Goal: Task Accomplishment & Management: Complete application form

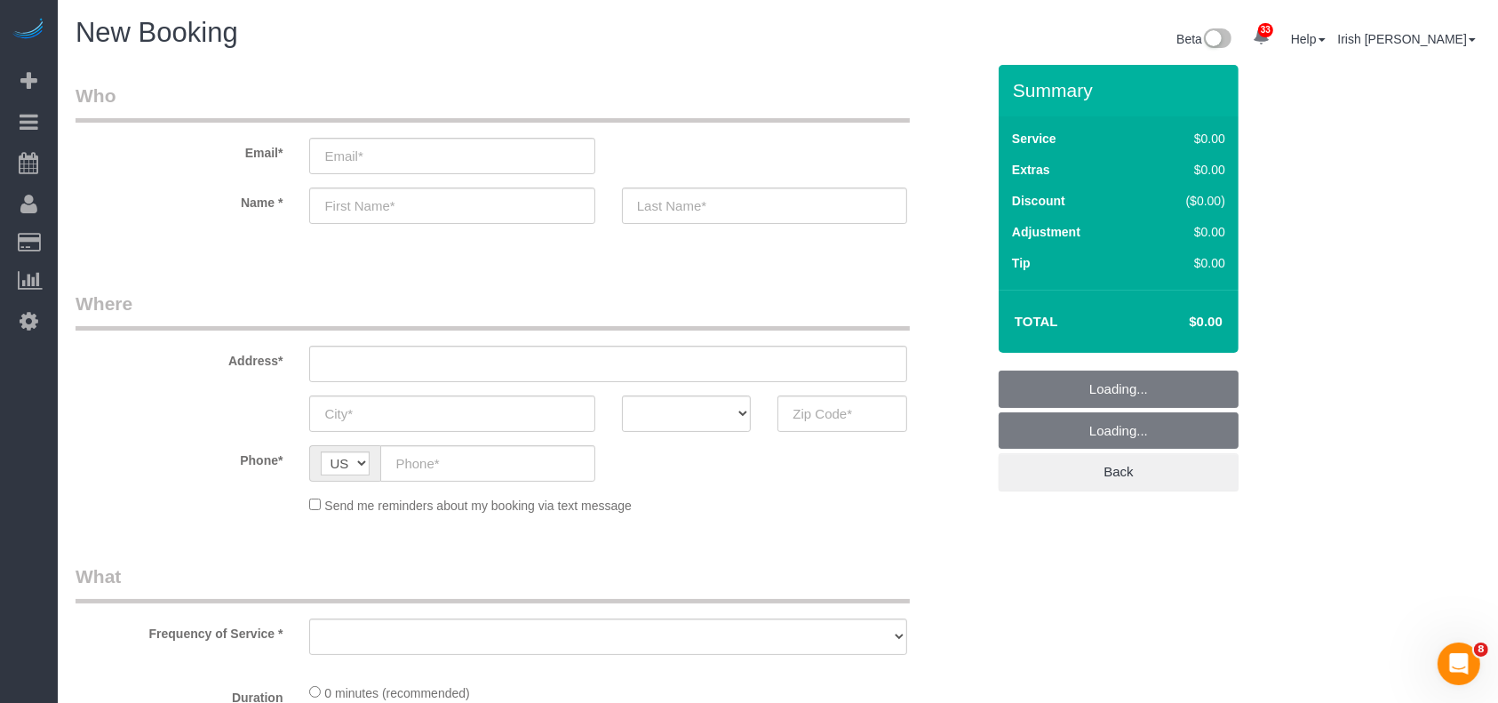
select select "object:992"
select select "3"
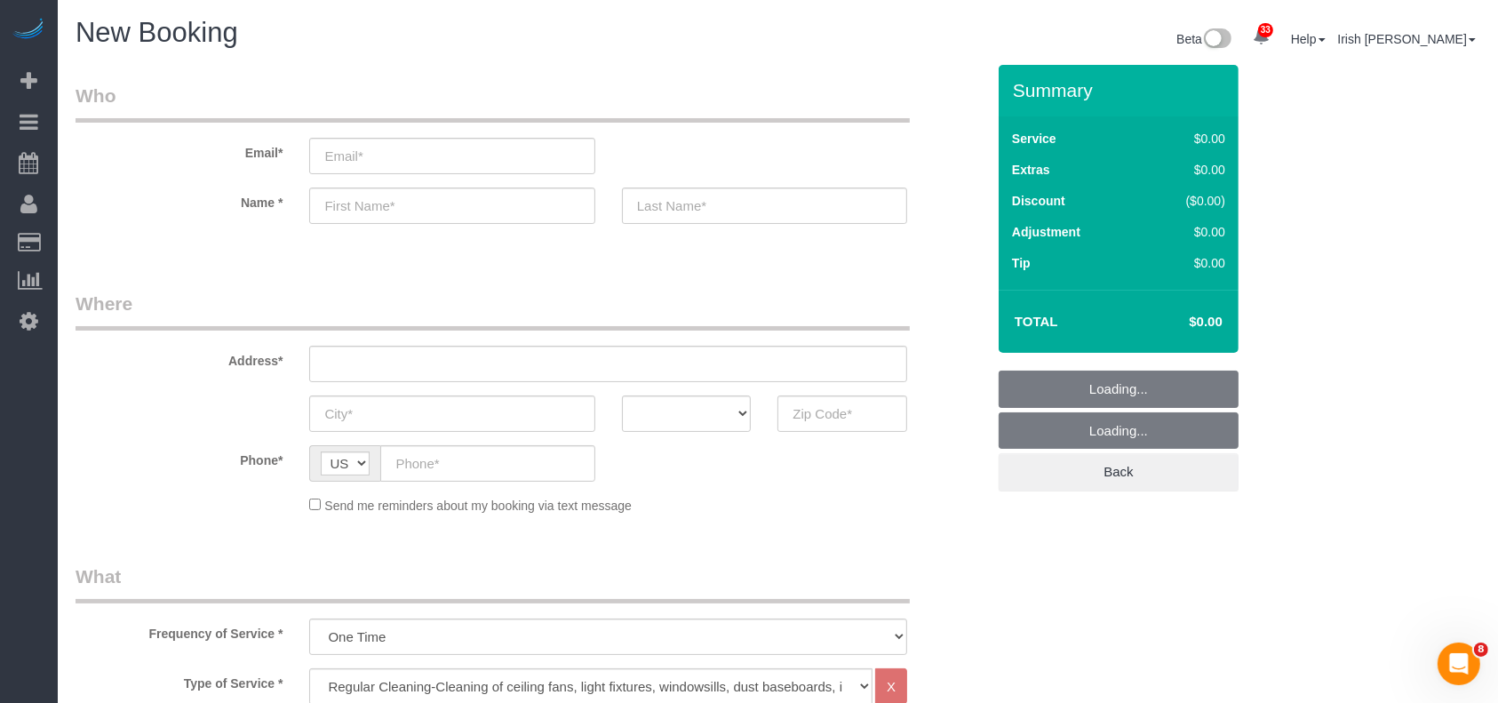
select select "object:1051"
click at [521, 164] on input "email" at bounding box center [451, 156] width 285 height 36
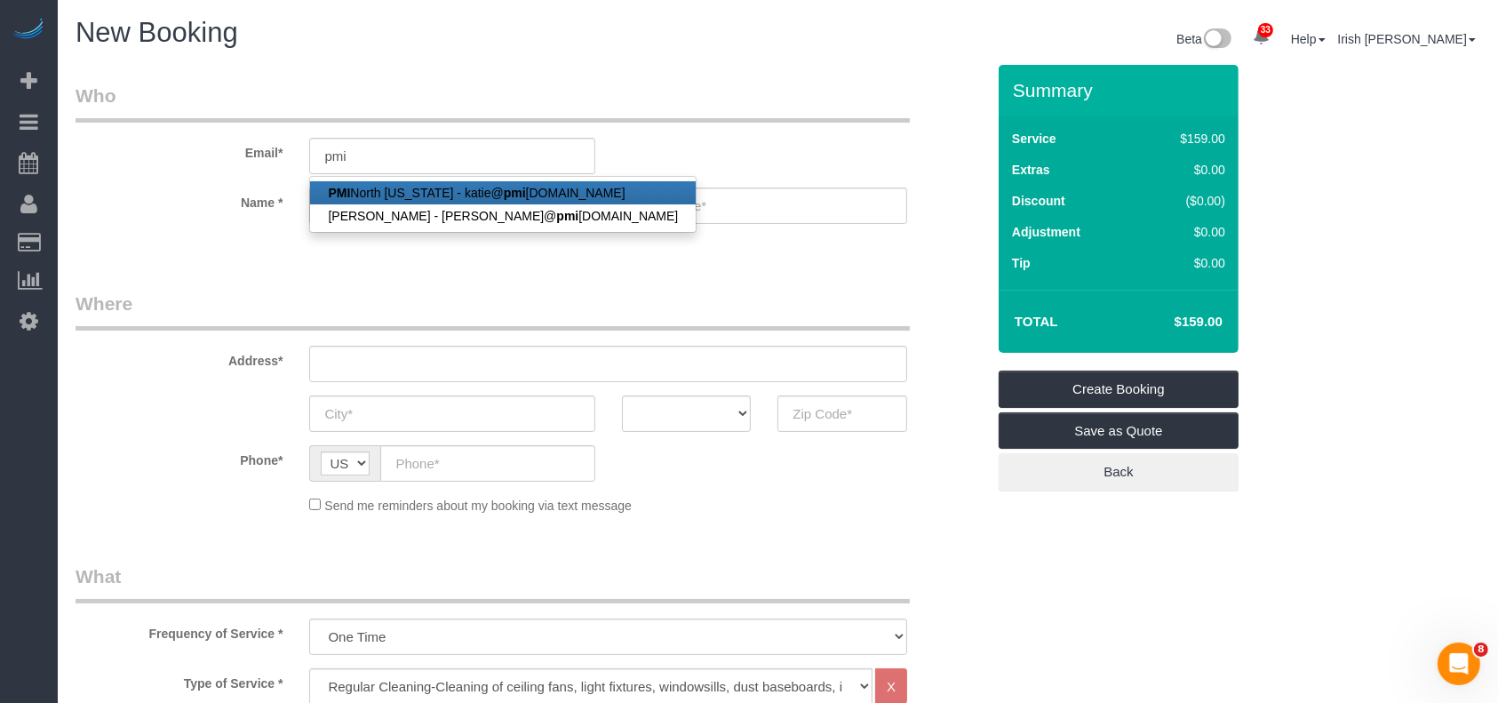
click at [504, 193] on strong "pmi" at bounding box center [515, 193] width 22 height 14
type input "[PERSON_NAME][EMAIL_ADDRESS][DOMAIN_NAME]"
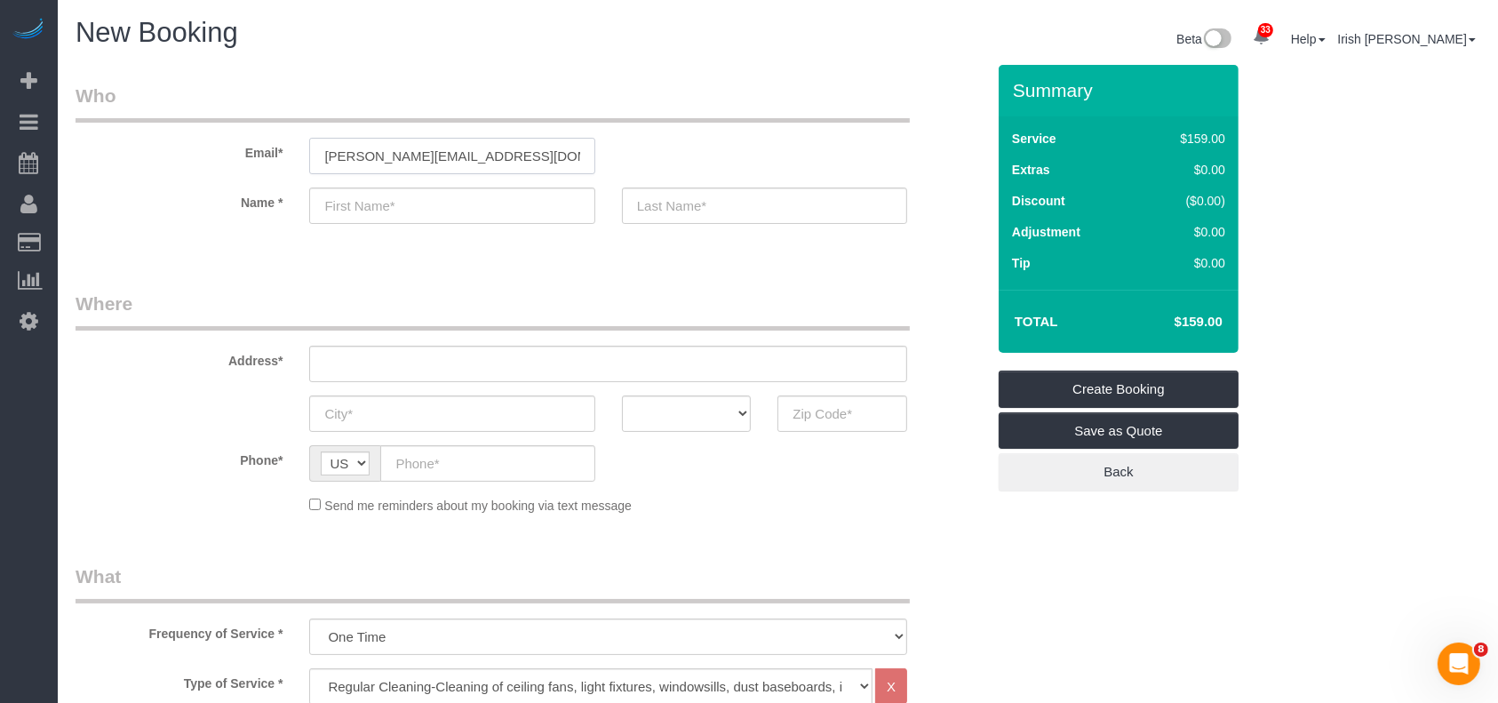
type input "PMI North"
type input "[US_STATE]"
type input "[PHONE_NUMBER]"
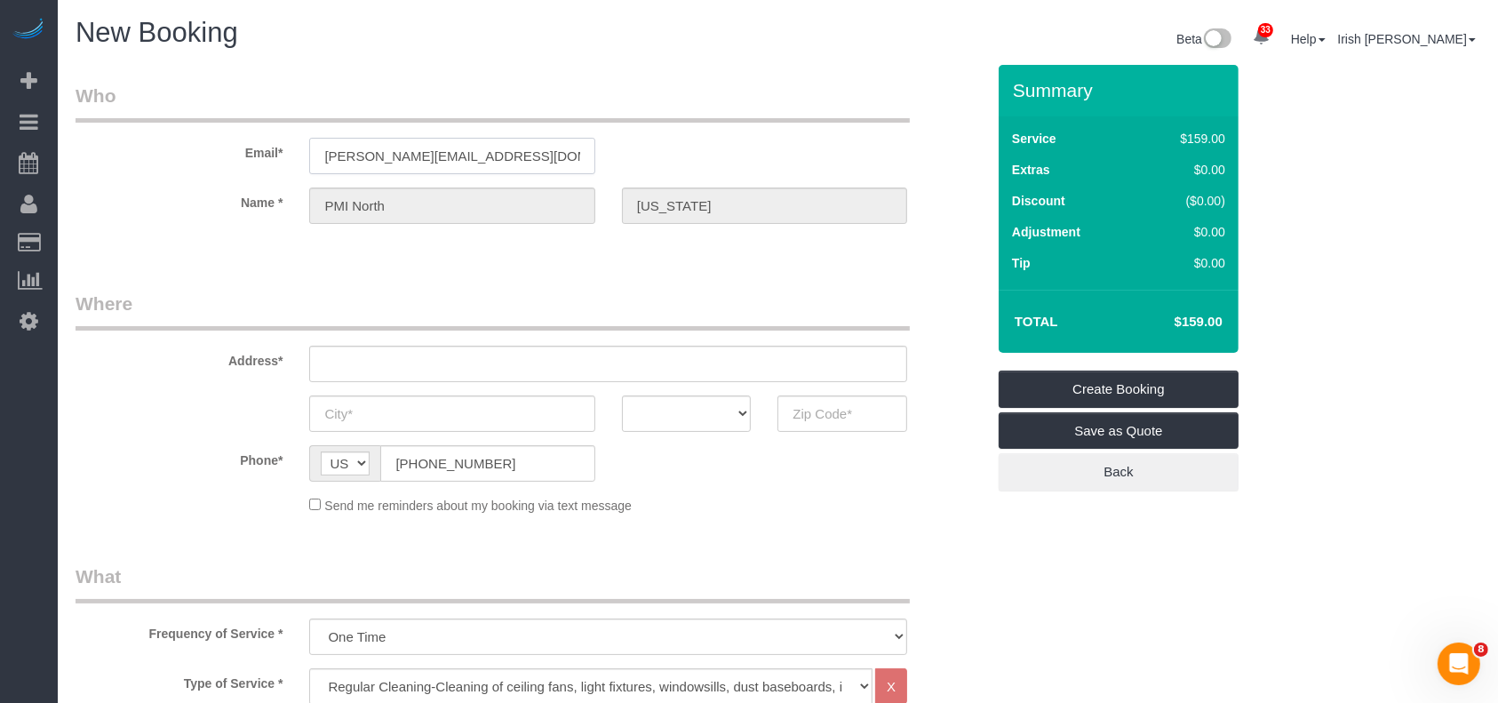
type input "[STREET_ADDRESS]"
type input "Frisco"
select select "[GEOGRAPHIC_DATA]"
type input "75033"
select select "string:fspay-60573b1f-10d3-4150-b947-a47a46c7bcc4"
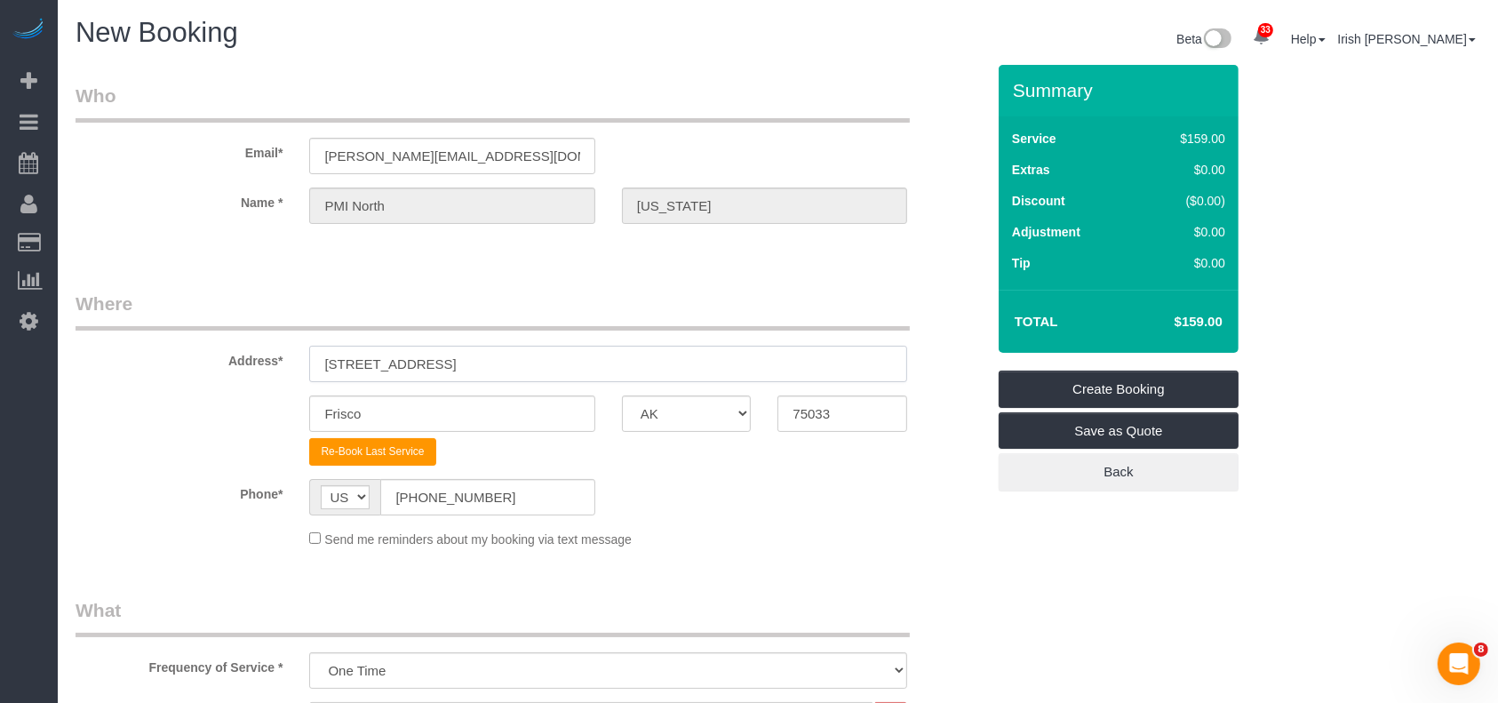
drag, startPoint x: 484, startPoint y: 362, endPoint x: 142, endPoint y: 344, distance: 342.4
click at [144, 345] on div "Address* [STREET_ADDRESS]" at bounding box center [530, 335] width 936 height 91
paste input "[STREET_ADDRESS][PERSON_NAME]"
click at [464, 358] on input "[STREET_ADDRESS][PERSON_NAME]" at bounding box center [608, 364] width 598 height 36
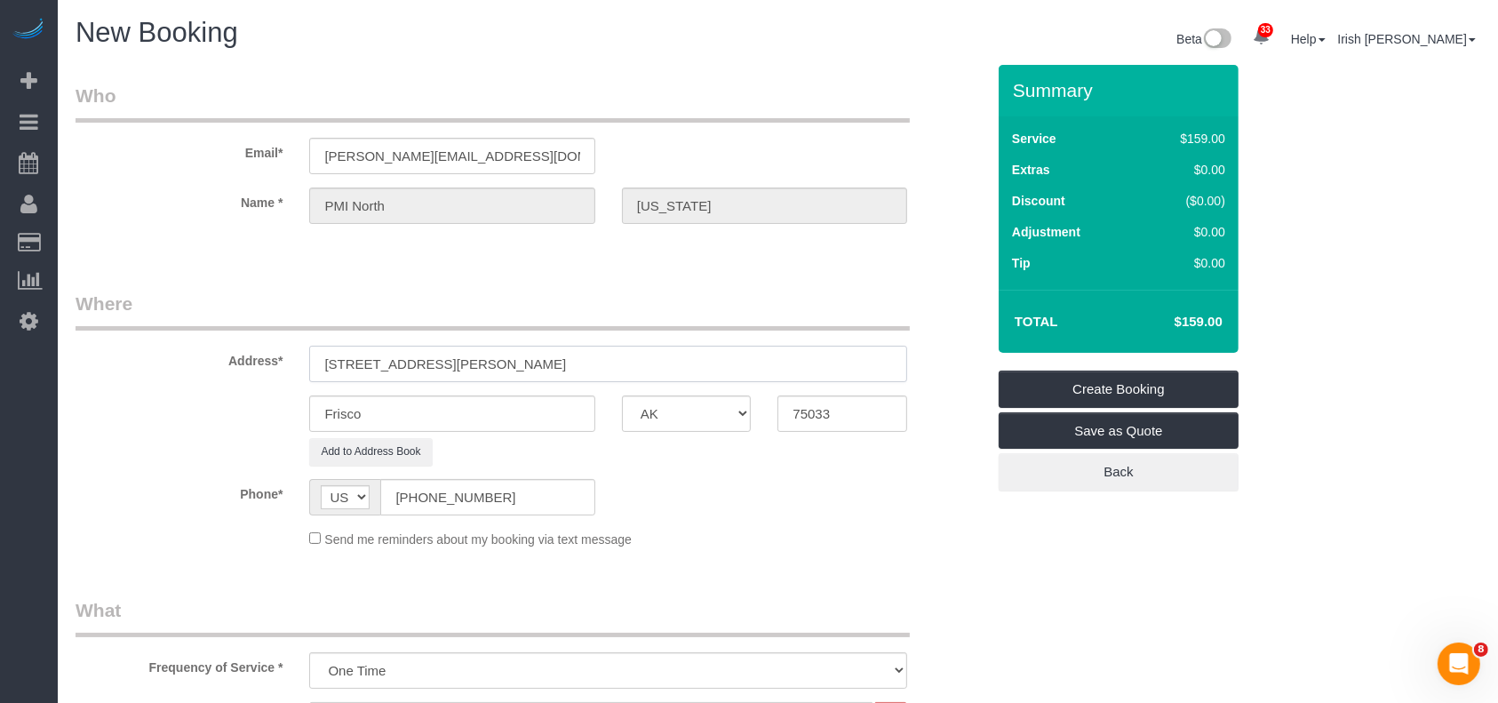
click at [441, 360] on input "[STREET_ADDRESS][PERSON_NAME]" at bounding box center [608, 364] width 598 height 36
type input "[STREET_ADDRESS][PERSON_NAME]"
drag, startPoint x: 317, startPoint y: 416, endPoint x: 164, endPoint y: 408, distance: 153.0
click at [164, 408] on div "Frisco AK AL AR AZ CA CO CT DC DE [GEOGRAPHIC_DATA] [GEOGRAPHIC_DATA] HI IA ID …" at bounding box center [530, 413] width 936 height 36
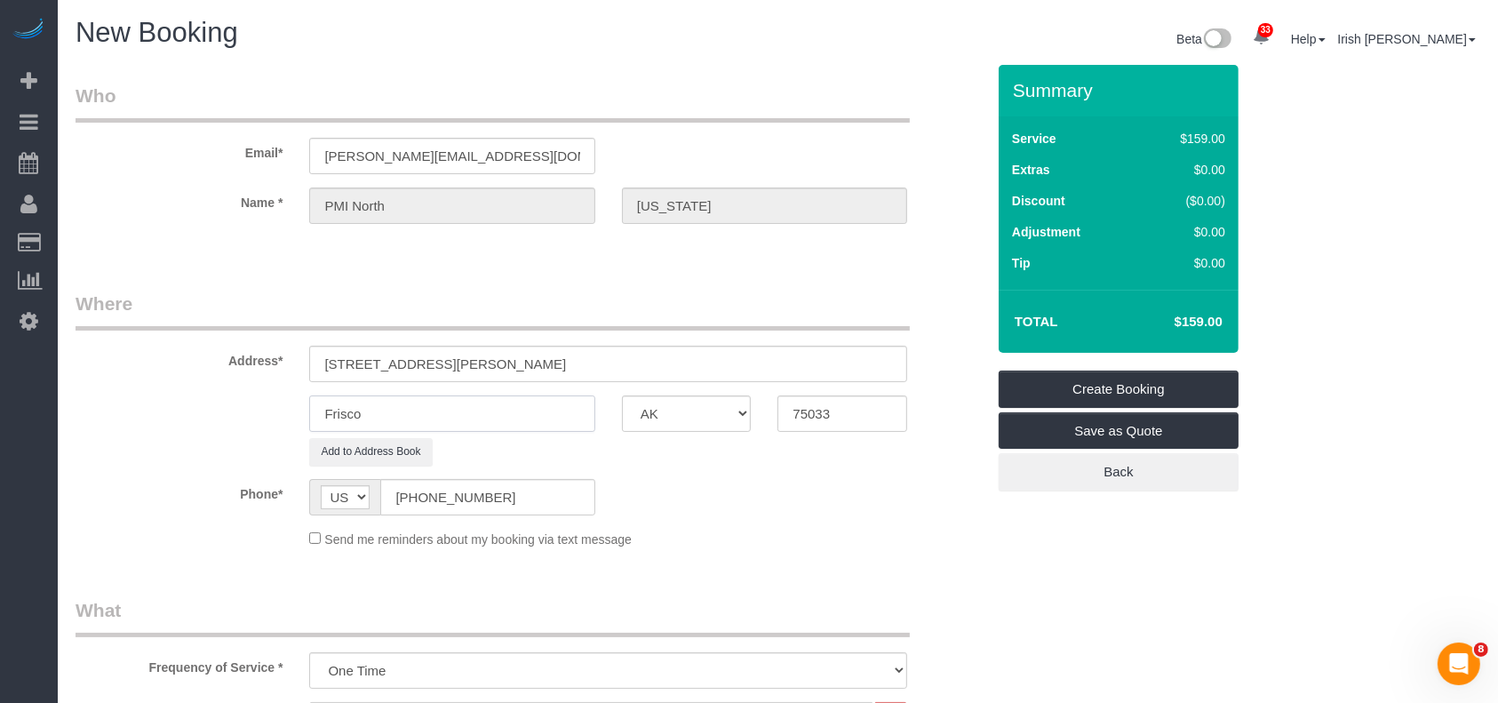
paste input "[PERSON_NAME]"
type input "[PERSON_NAME]"
click at [533, 361] on input "[STREET_ADDRESS][PERSON_NAME]" at bounding box center [608, 364] width 598 height 36
click at [532, 363] on input "[STREET_ADDRESS][PERSON_NAME]" at bounding box center [608, 364] width 598 height 36
click at [529, 365] on input "[STREET_ADDRESS][PERSON_NAME]" at bounding box center [608, 364] width 598 height 36
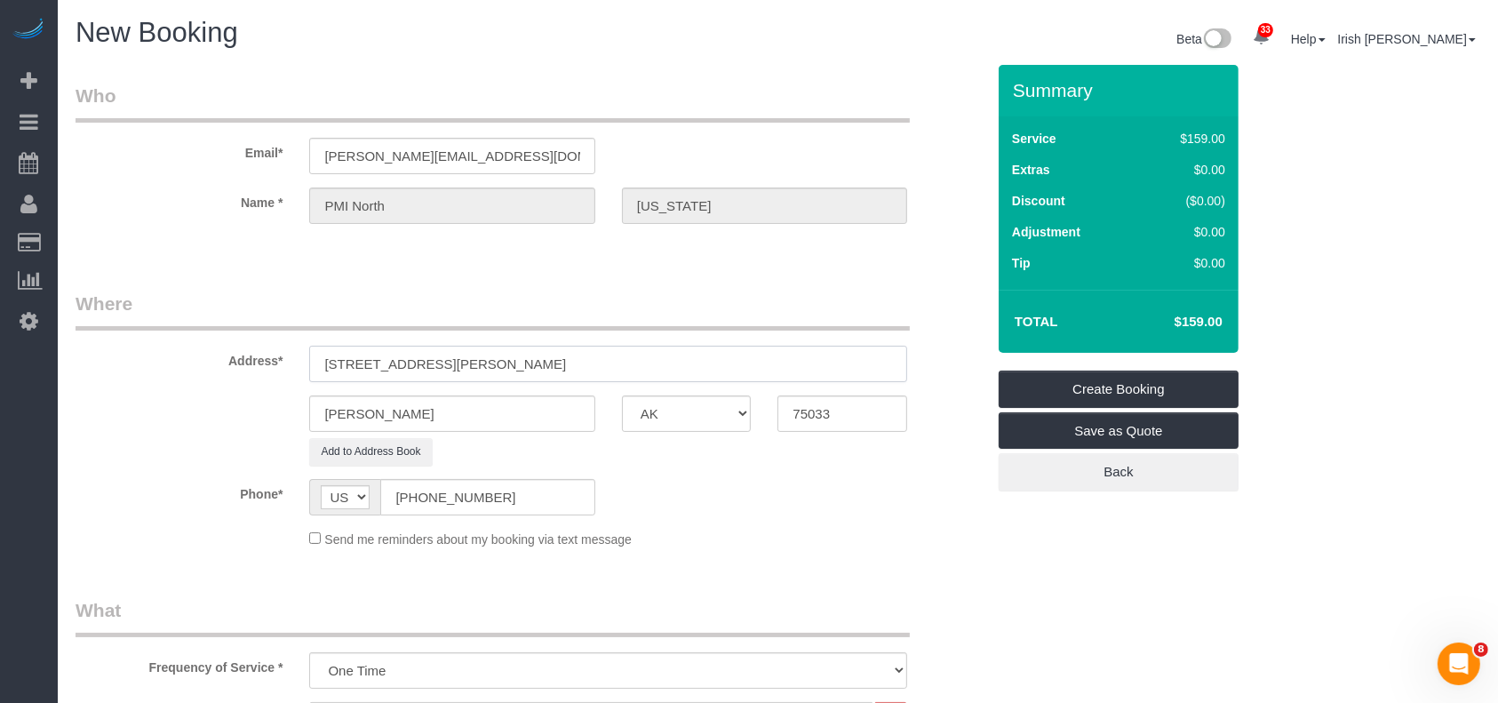
click at [529, 365] on input "[STREET_ADDRESS][PERSON_NAME]" at bounding box center [608, 364] width 598 height 36
click at [512, 360] on input "[STREET_ADDRESS][PERSON_NAME]" at bounding box center [608, 364] width 598 height 36
drag, startPoint x: 871, startPoint y: 412, endPoint x: 725, endPoint y: 411, distance: 146.6
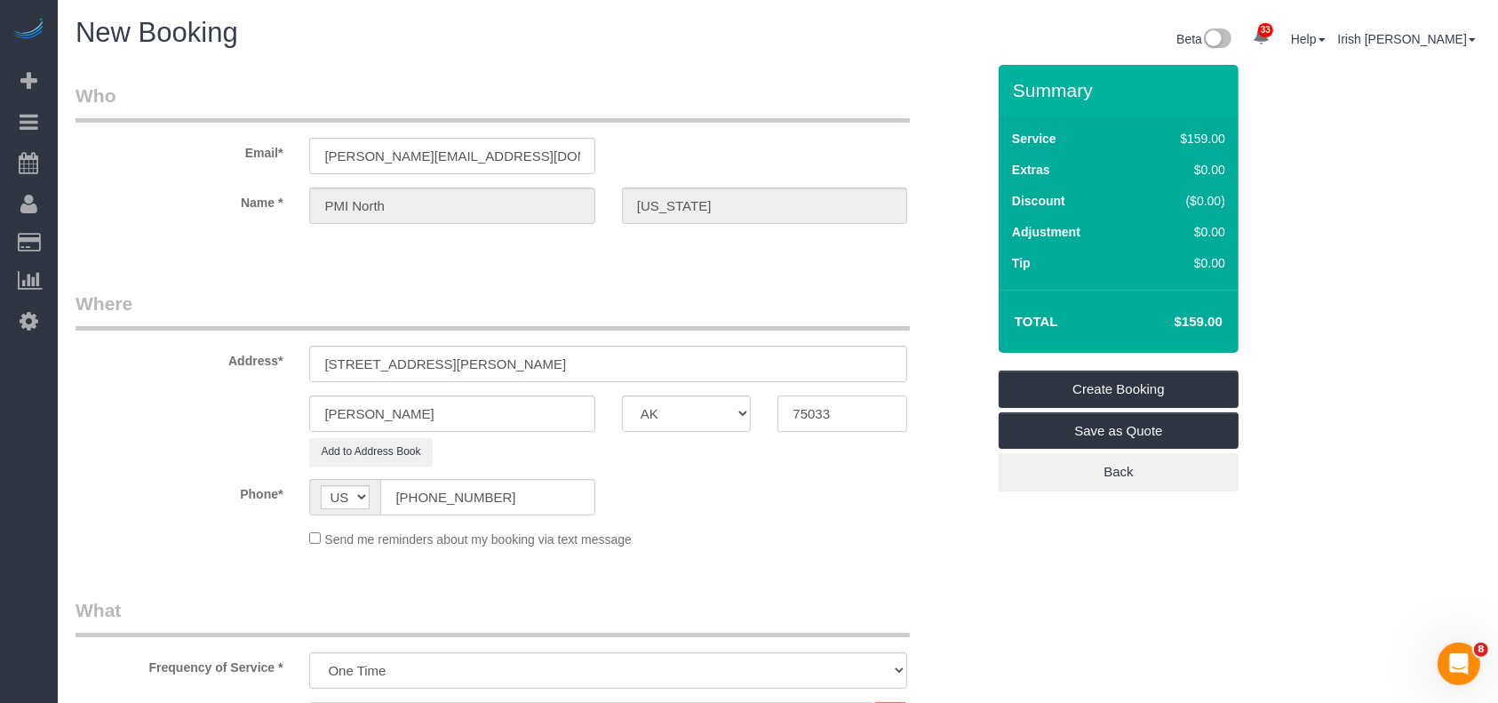
click at [733, 412] on div "[PERSON_NAME] AK AL AR AZ CA CO CT DC DE [GEOGRAPHIC_DATA] [GEOGRAPHIC_DATA] HI…" at bounding box center [530, 413] width 936 height 36
drag, startPoint x: 632, startPoint y: 357, endPoint x: 436, endPoint y: 354, distance: 195.4
click at [436, 354] on input "[STREET_ADDRESS][PERSON_NAME]" at bounding box center [608, 364] width 598 height 36
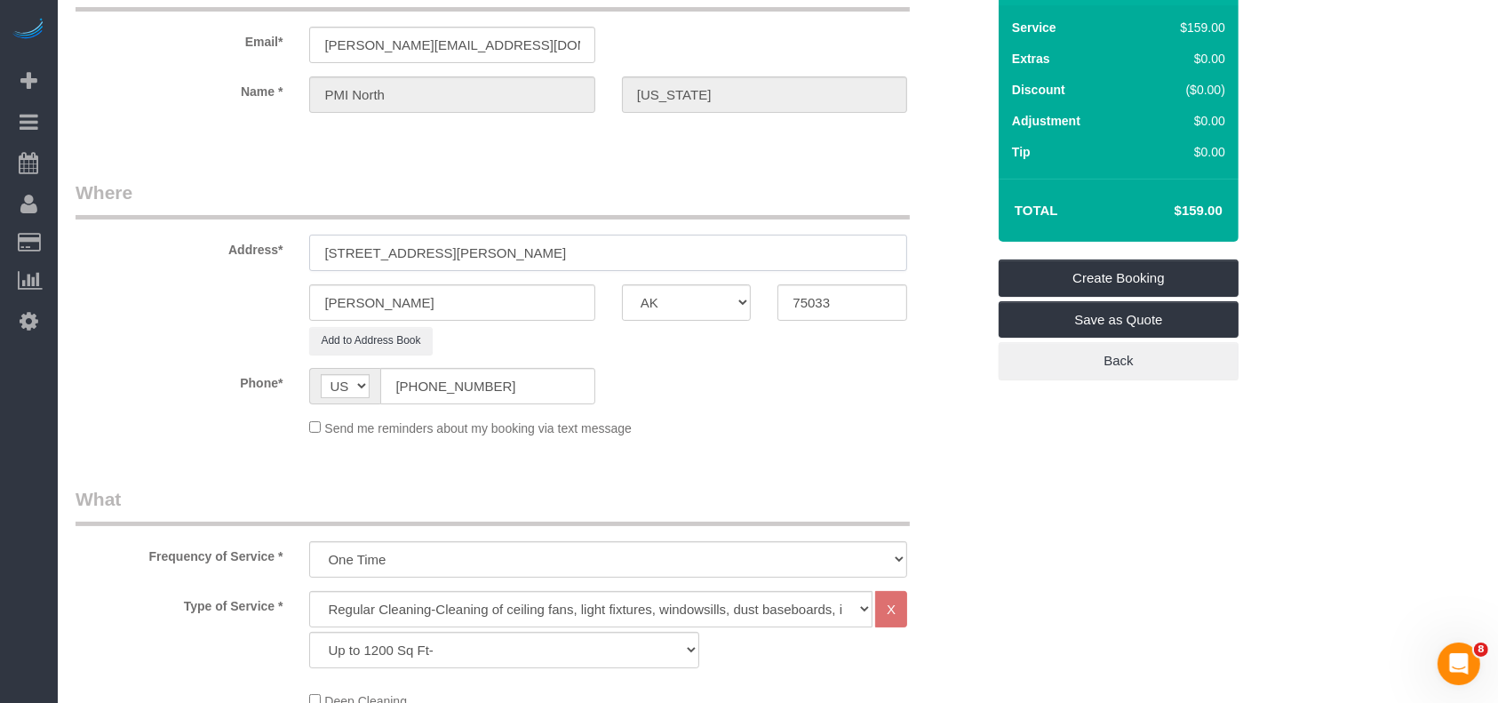
scroll to position [236, 0]
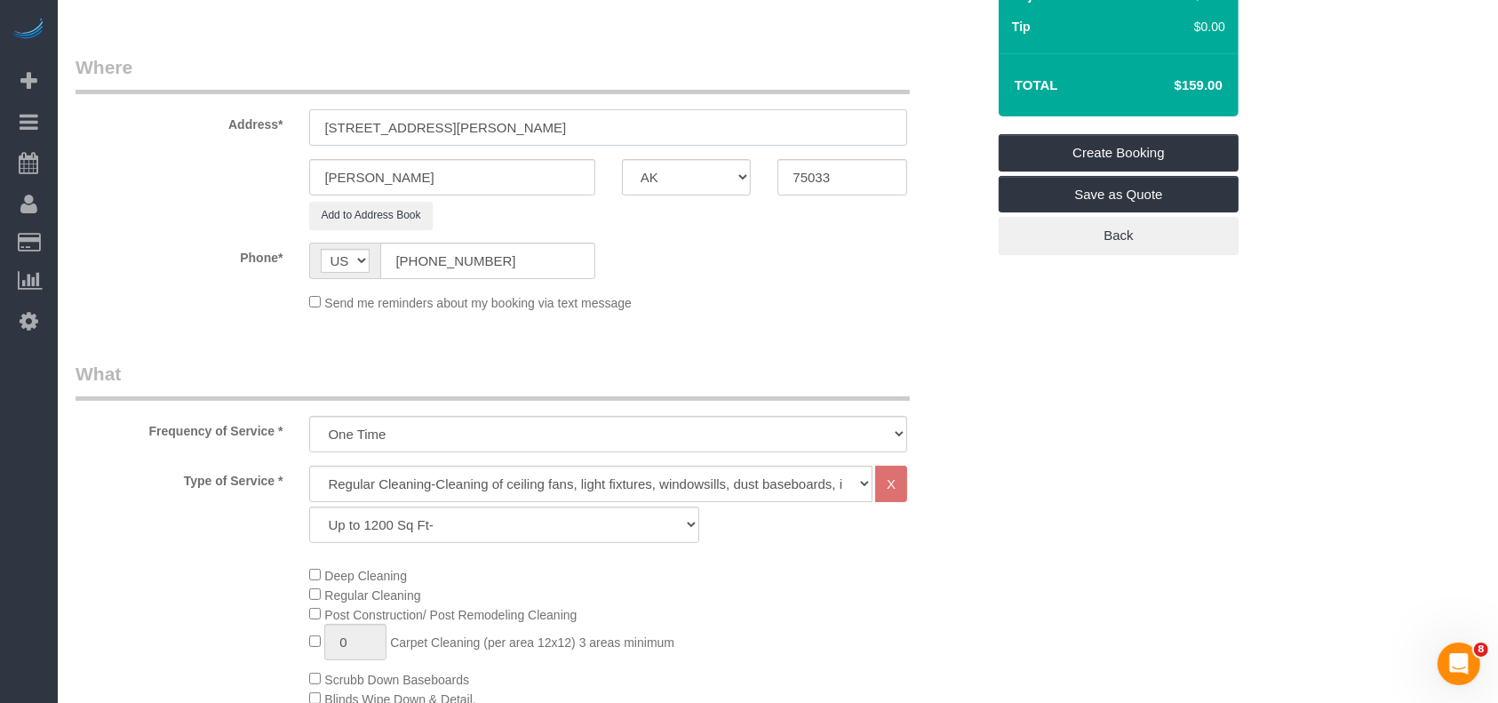
type input "[STREET_ADDRESS][PERSON_NAME]"
click at [391, 523] on select "Up to 1200 Sq Ft- [DATE]-[DATE] Sq Ft [DATE]-[DATE] Sq Ft [DATE]-[DATE] Sq Ft […" at bounding box center [503, 524] width 389 height 36
select select "61"
click at [309, 506] on select "Up to 1200 Sq Ft- [DATE]-[DATE] Sq Ft [DATE]-[DATE] Sq Ft [DATE]-[DATE] Sq Ft […" at bounding box center [503, 524] width 389 height 36
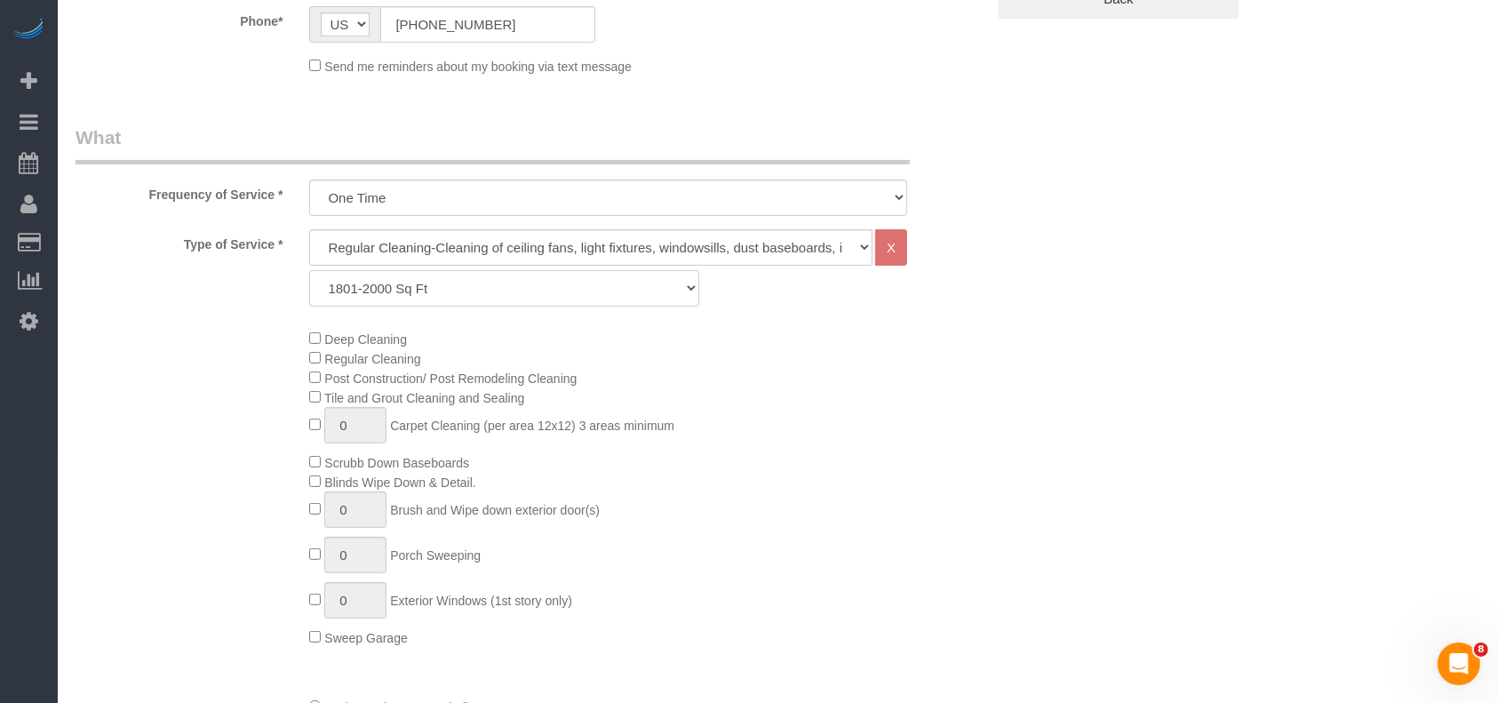
scroll to position [473, 0]
click at [321, 425] on span "0 Carpet Cleaning (per area 12x12) 3 areas minimum" at bounding box center [491, 424] width 365 height 14
click at [320, 428] on span "1 Carpet Cleaning (per area 12x12) 3 areas minimum" at bounding box center [491, 424] width 365 height 14
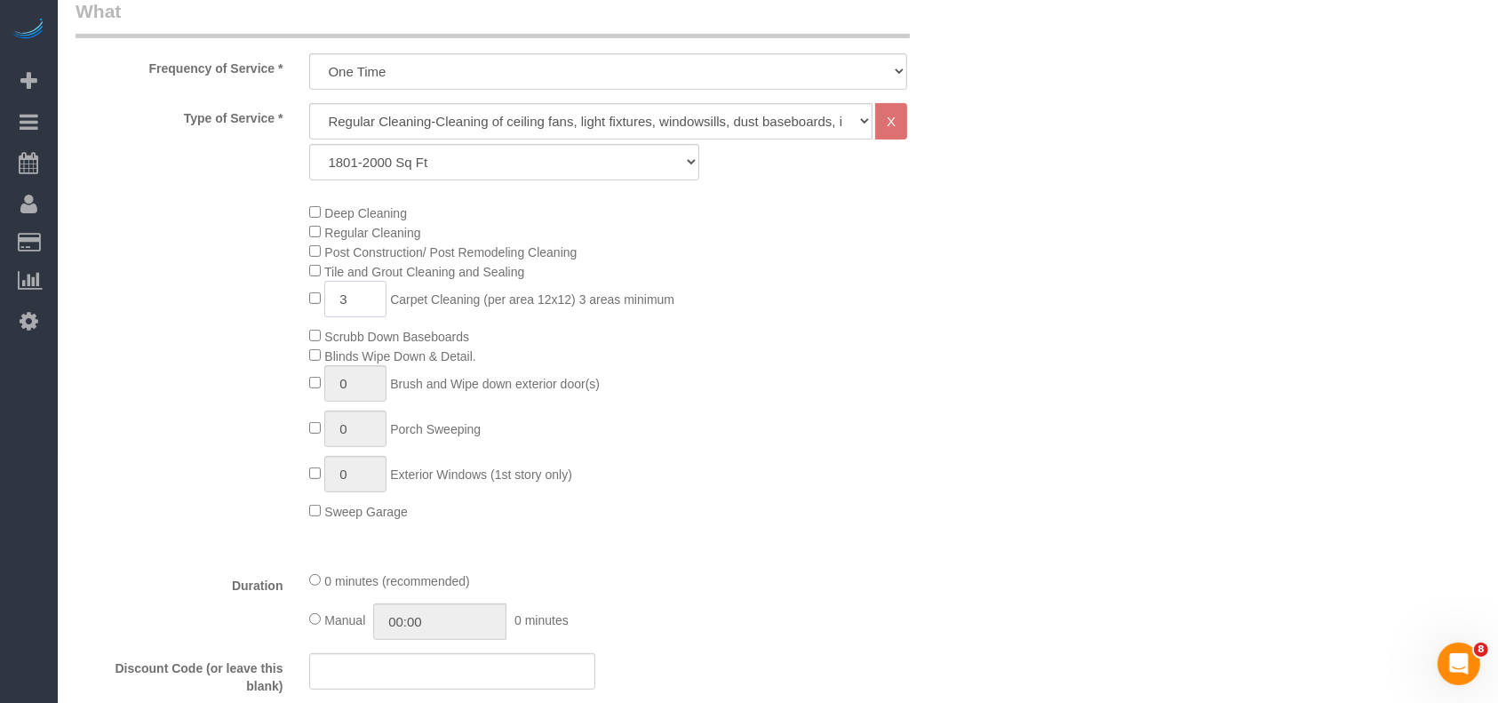
scroll to position [711, 0]
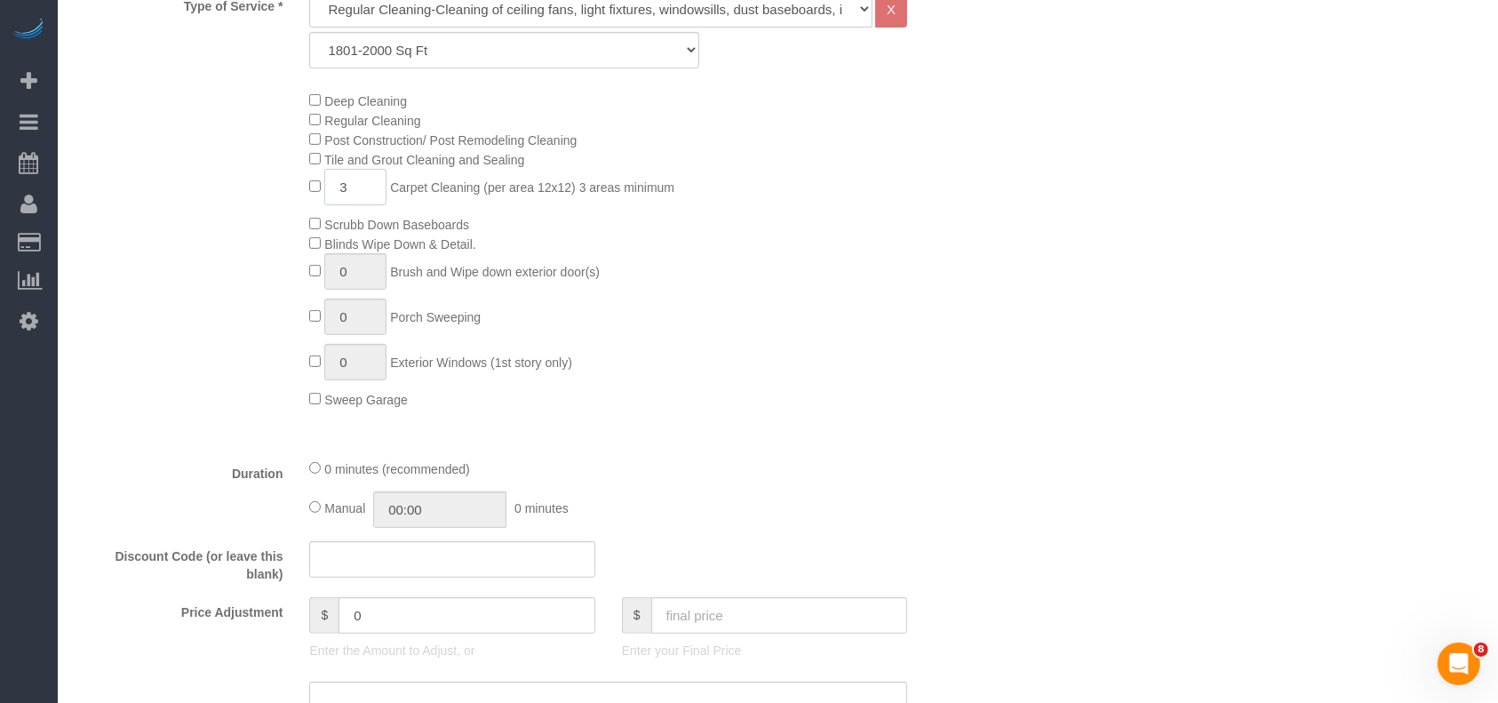
type input "3"
click at [726, 608] on input "text" at bounding box center [779, 615] width 257 height 36
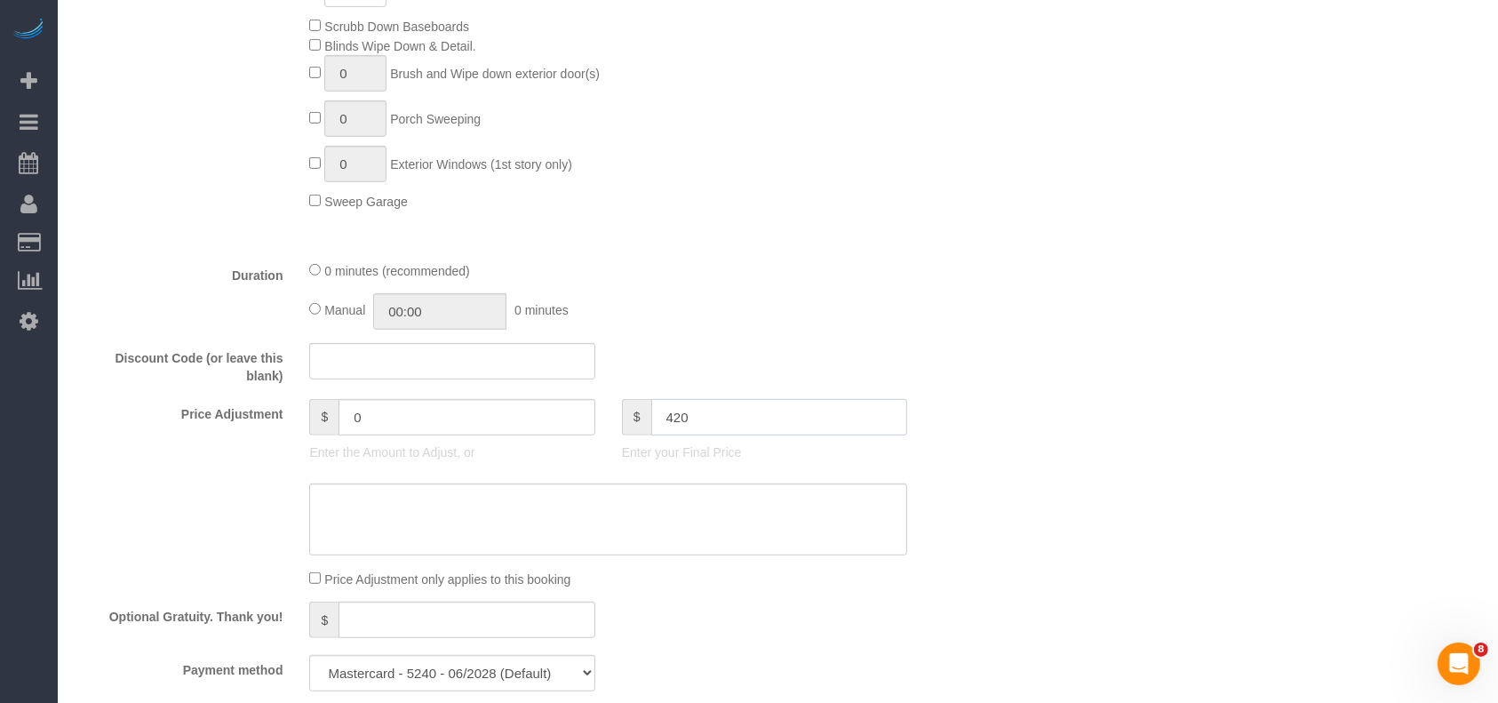
scroll to position [1066, 0]
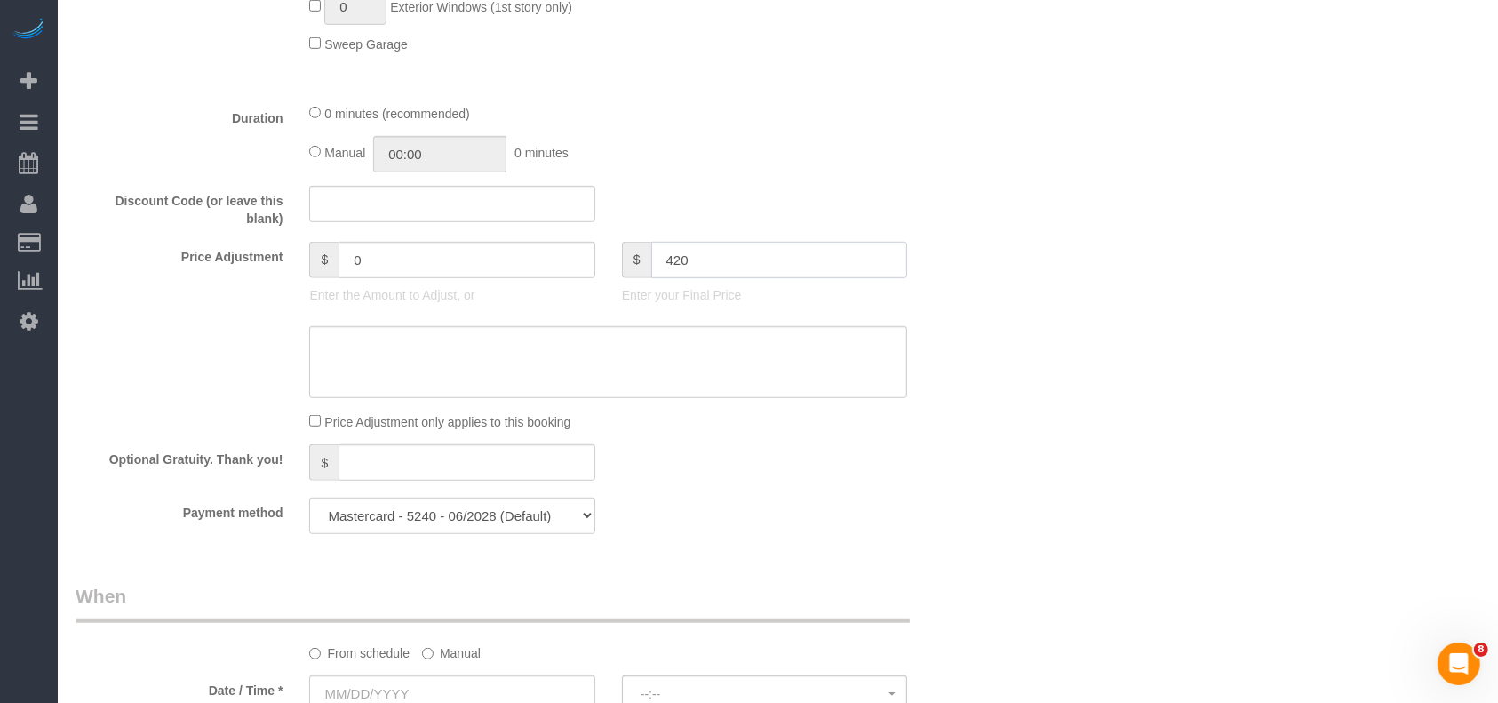
type input "420"
type input "64"
drag, startPoint x: 426, startPoint y: 522, endPoint x: 417, endPoint y: 521, distance: 8.9
click at [425, 522] on select "Mastercard - 5240 - 06/2028 (Default) Add Credit Card ─────────────── Cash Chec…" at bounding box center [451, 515] width 285 height 36
select select "string:check"
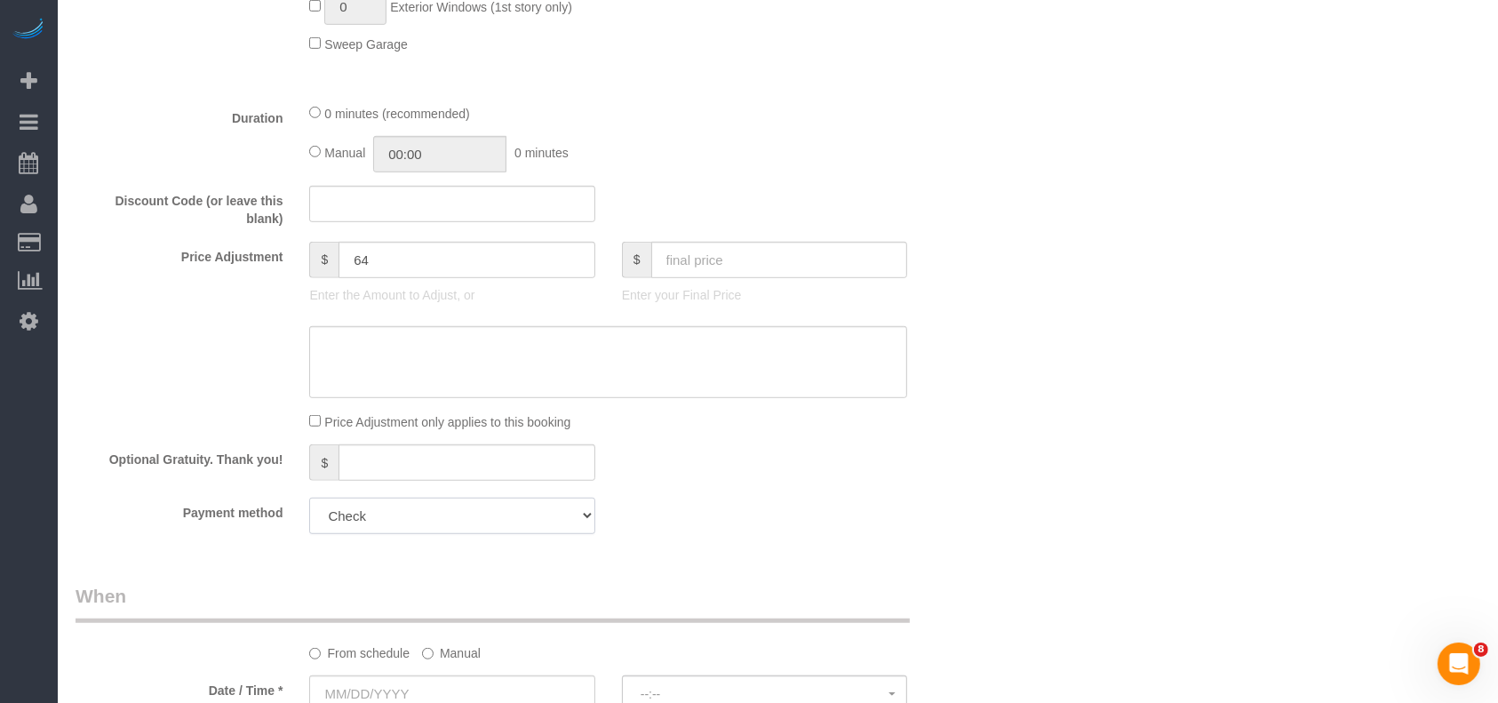
click at [309, 503] on select "Mastercard - 5240 - 06/2028 (Default) Add Credit Card ─────────────── Cash Chec…" at bounding box center [451, 515] width 285 height 36
click at [441, 660] on label "Manual" at bounding box center [451, 650] width 59 height 24
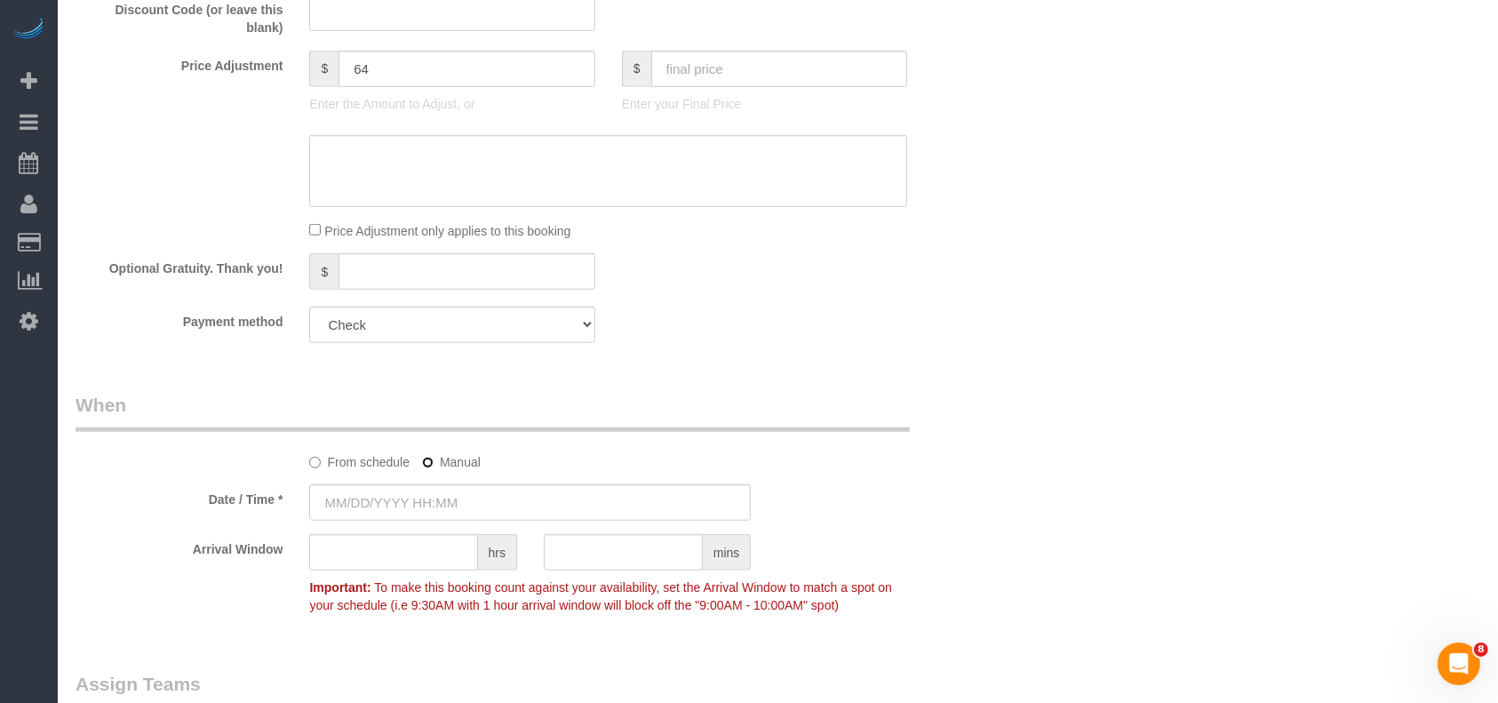
scroll to position [1421, 0]
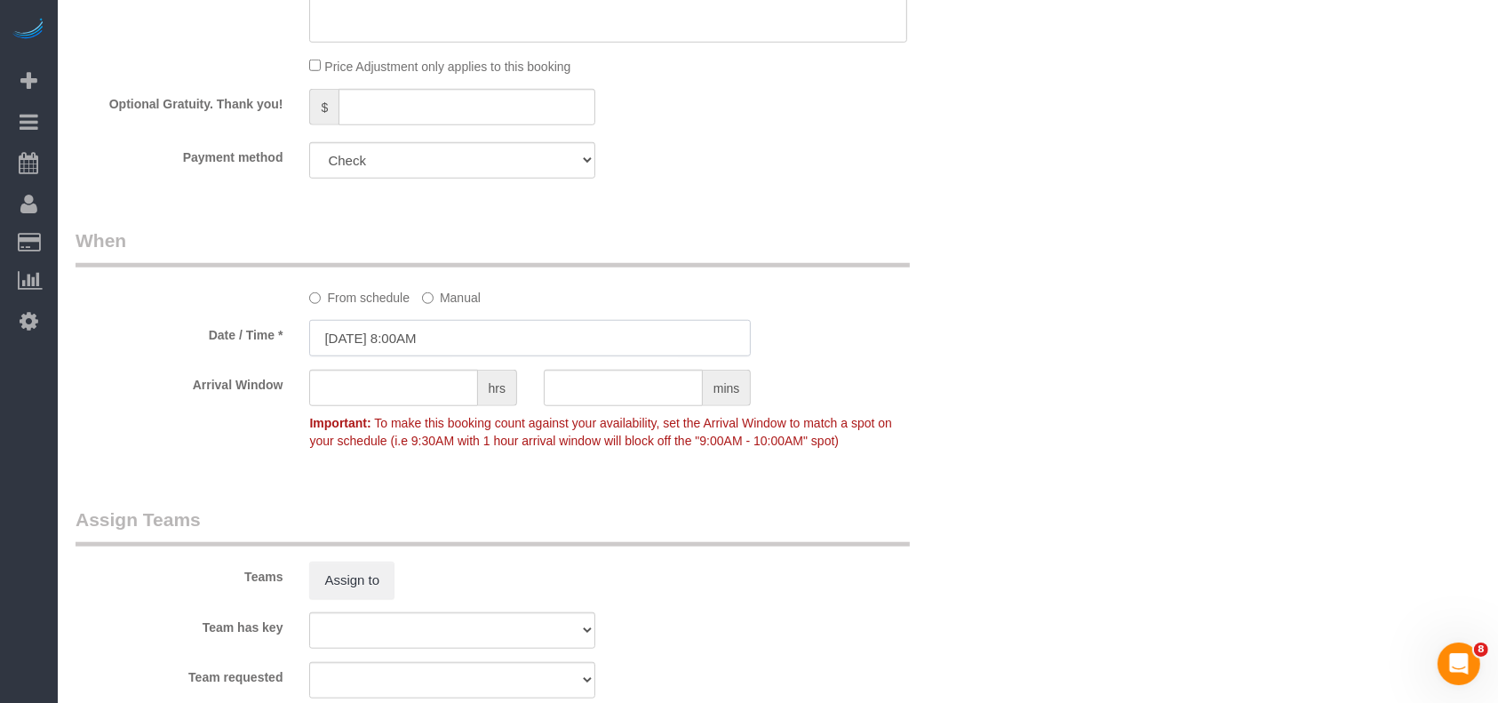
click at [401, 338] on input "[DATE] 8:00AM" at bounding box center [529, 338] width 441 height 36
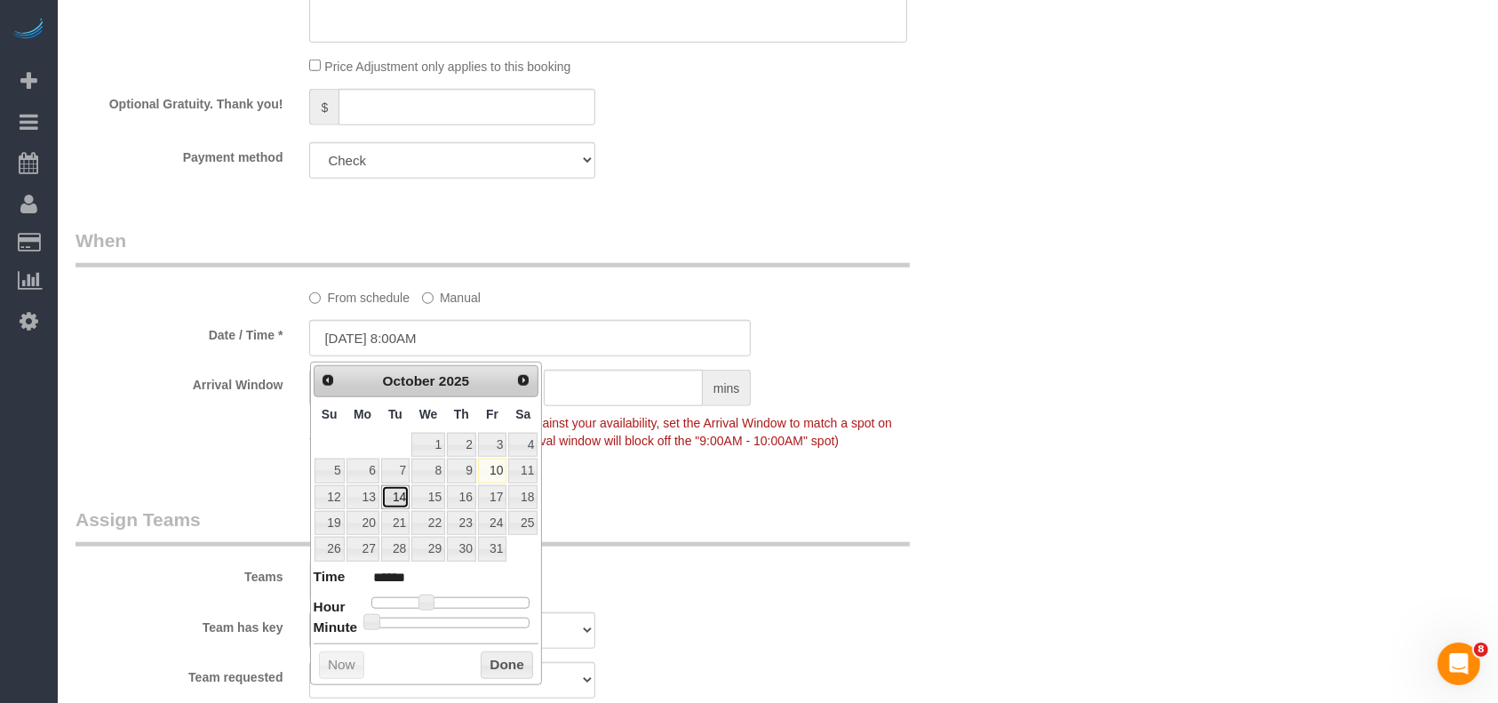
click at [396, 489] on link "14" at bounding box center [395, 497] width 28 height 24
type input "[DATE] 8:00AM"
click at [494, 664] on button "Done" at bounding box center [507, 665] width 52 height 28
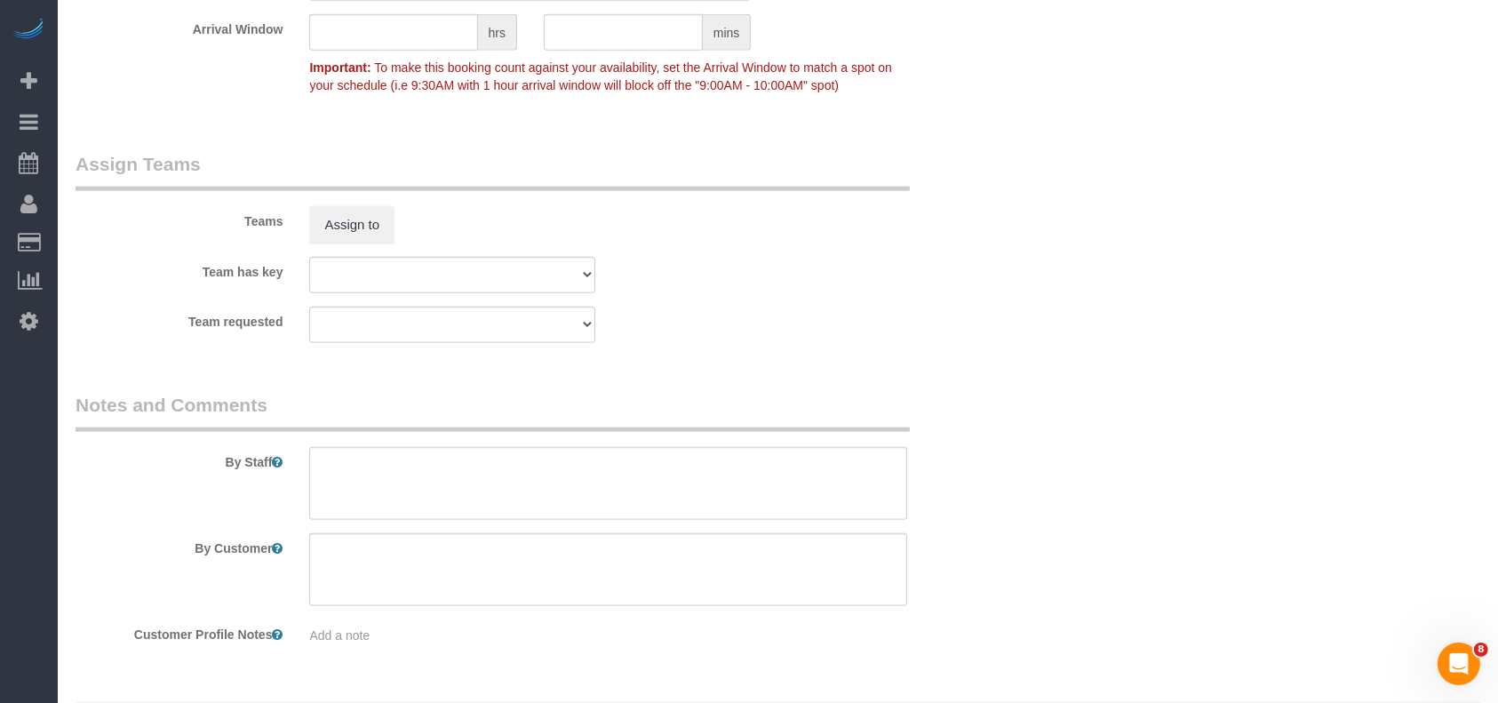
scroll to position [1832, 0]
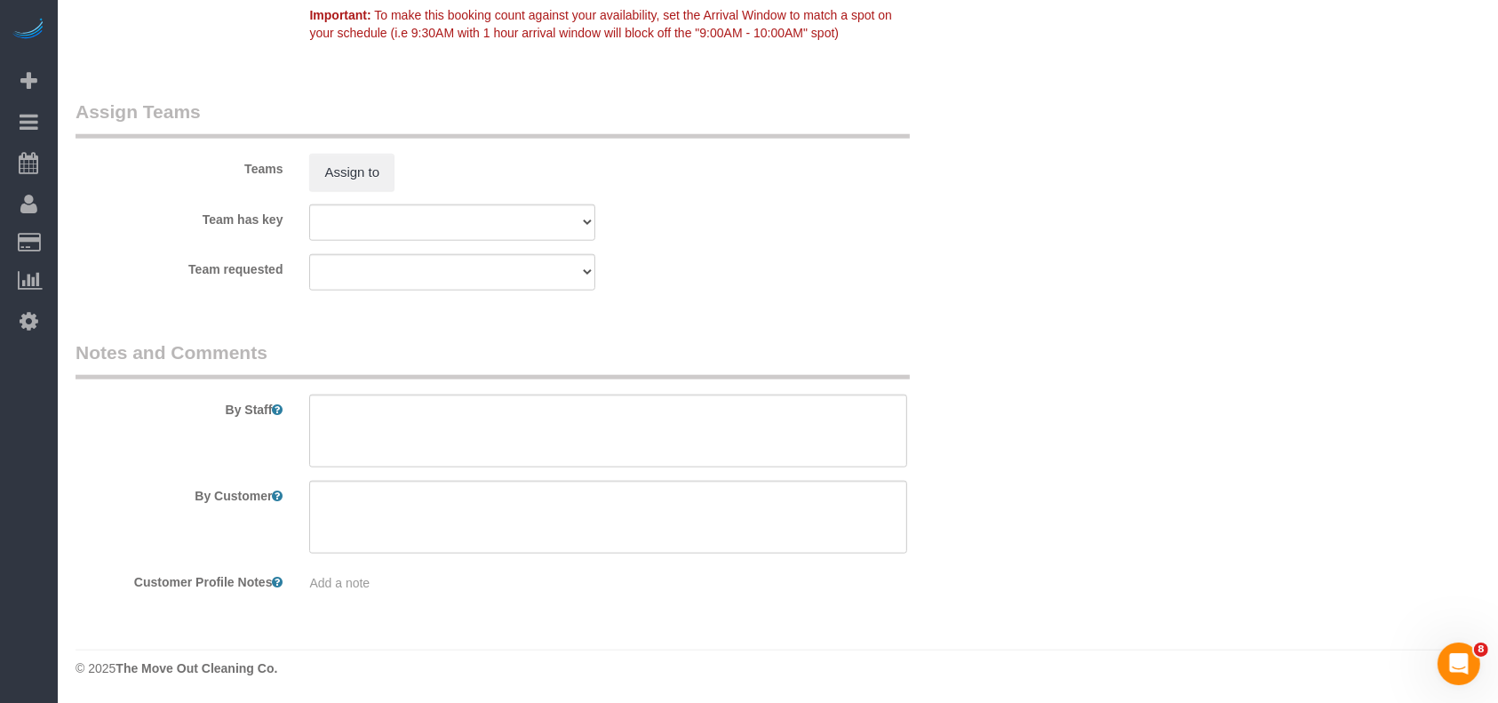
click at [498, 392] on div "By Staff" at bounding box center [530, 403] width 936 height 128
click at [499, 437] on textarea at bounding box center [608, 430] width 598 height 73
paste textarea "lock box code 8755"
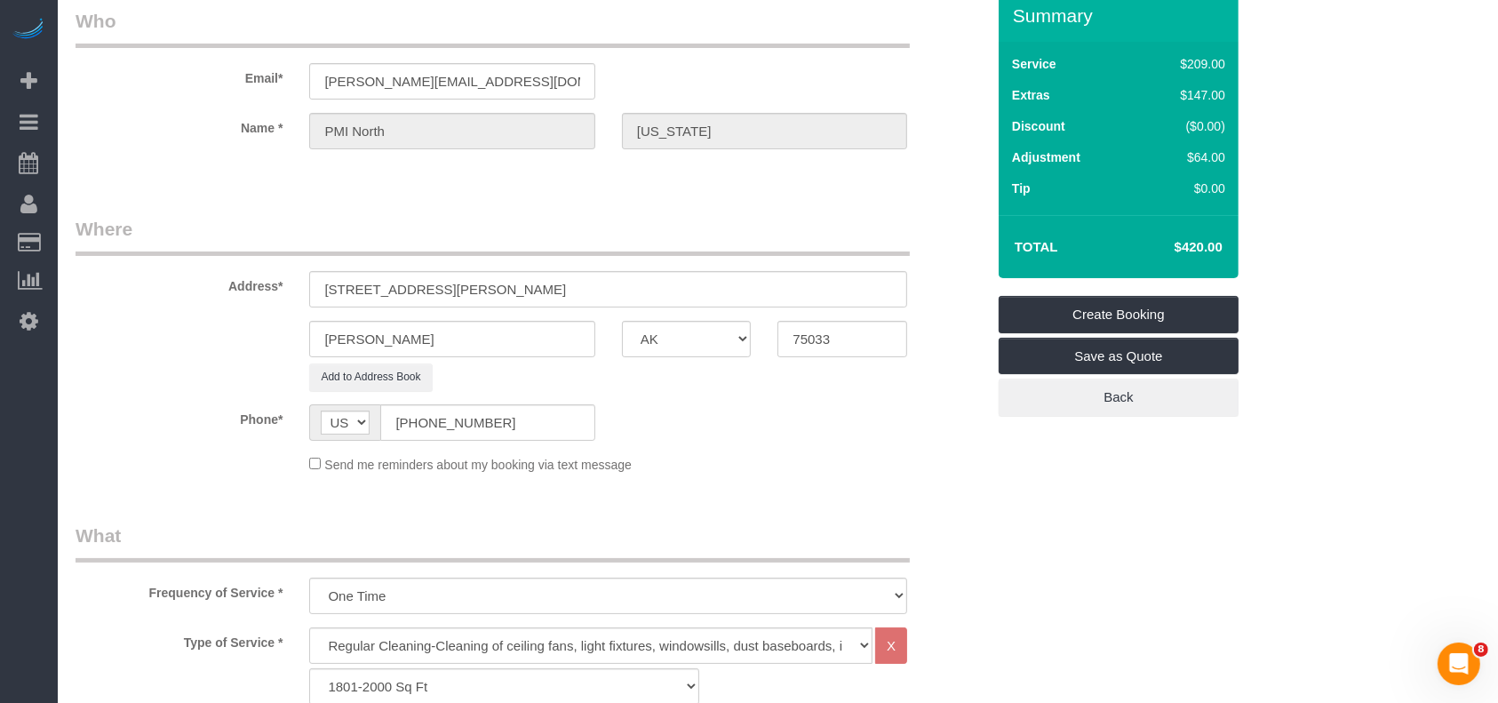
scroll to position [0, 0]
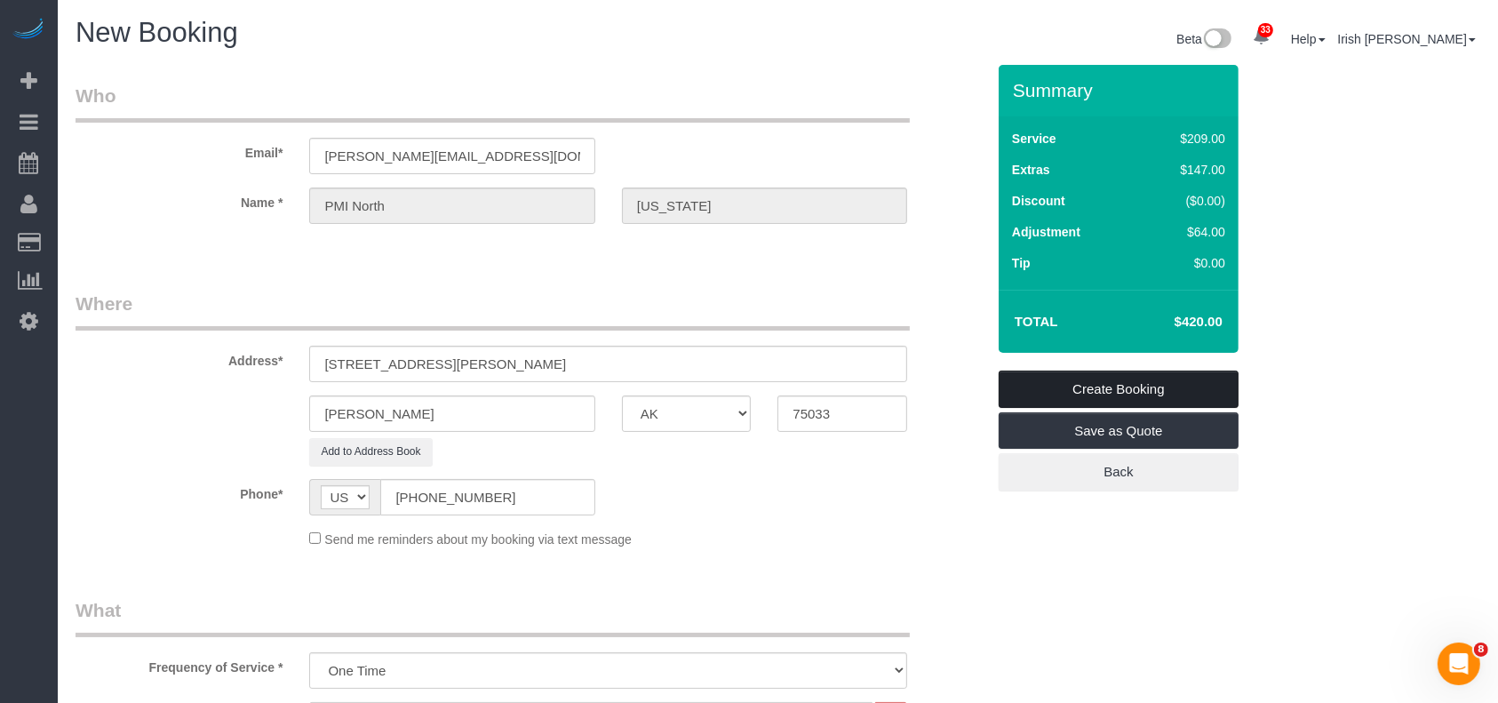
type textarea "lock box code 8755"
click at [1089, 385] on link "Create Booking" at bounding box center [1118, 388] width 240 height 37
